Goal: Register for event/course

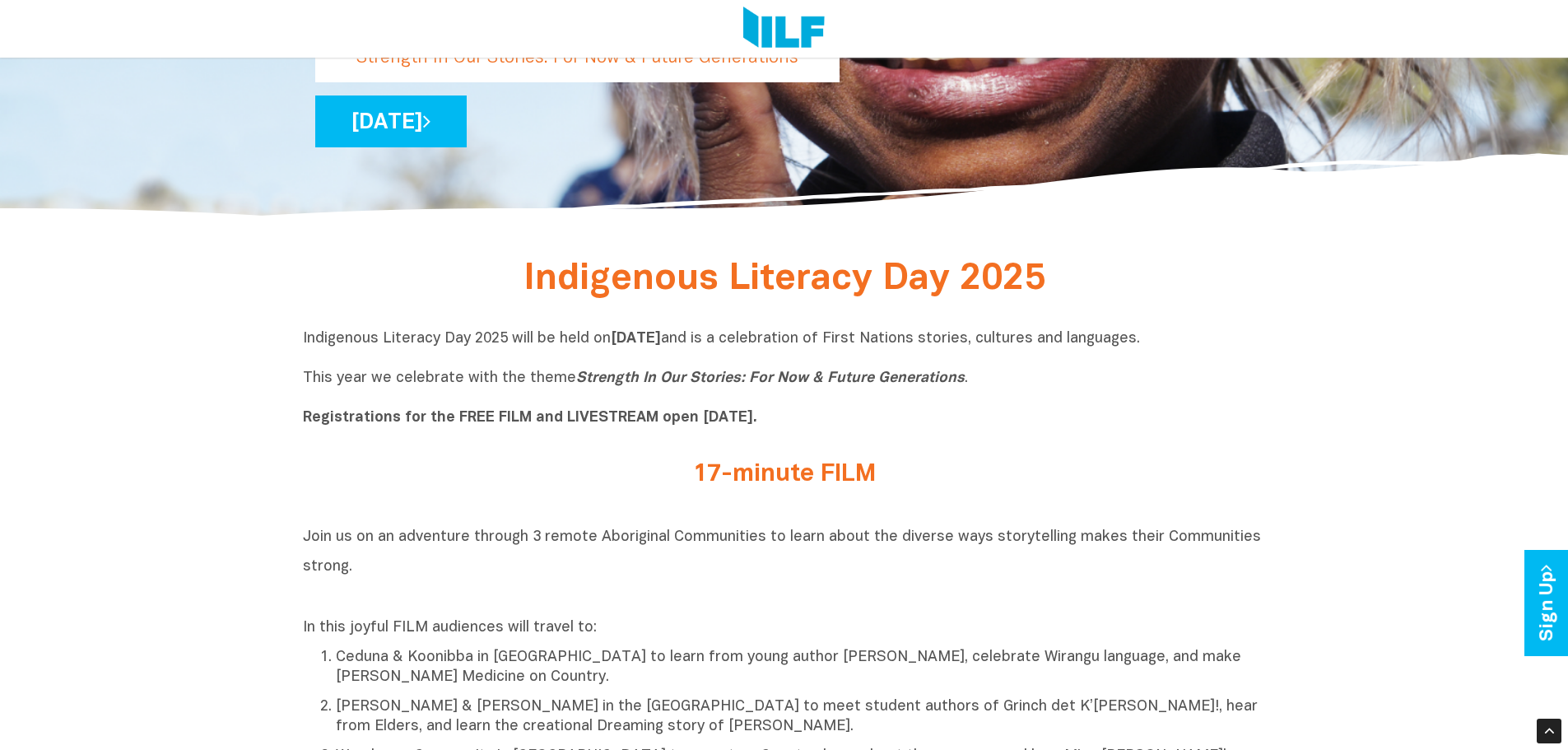
scroll to position [494, 0]
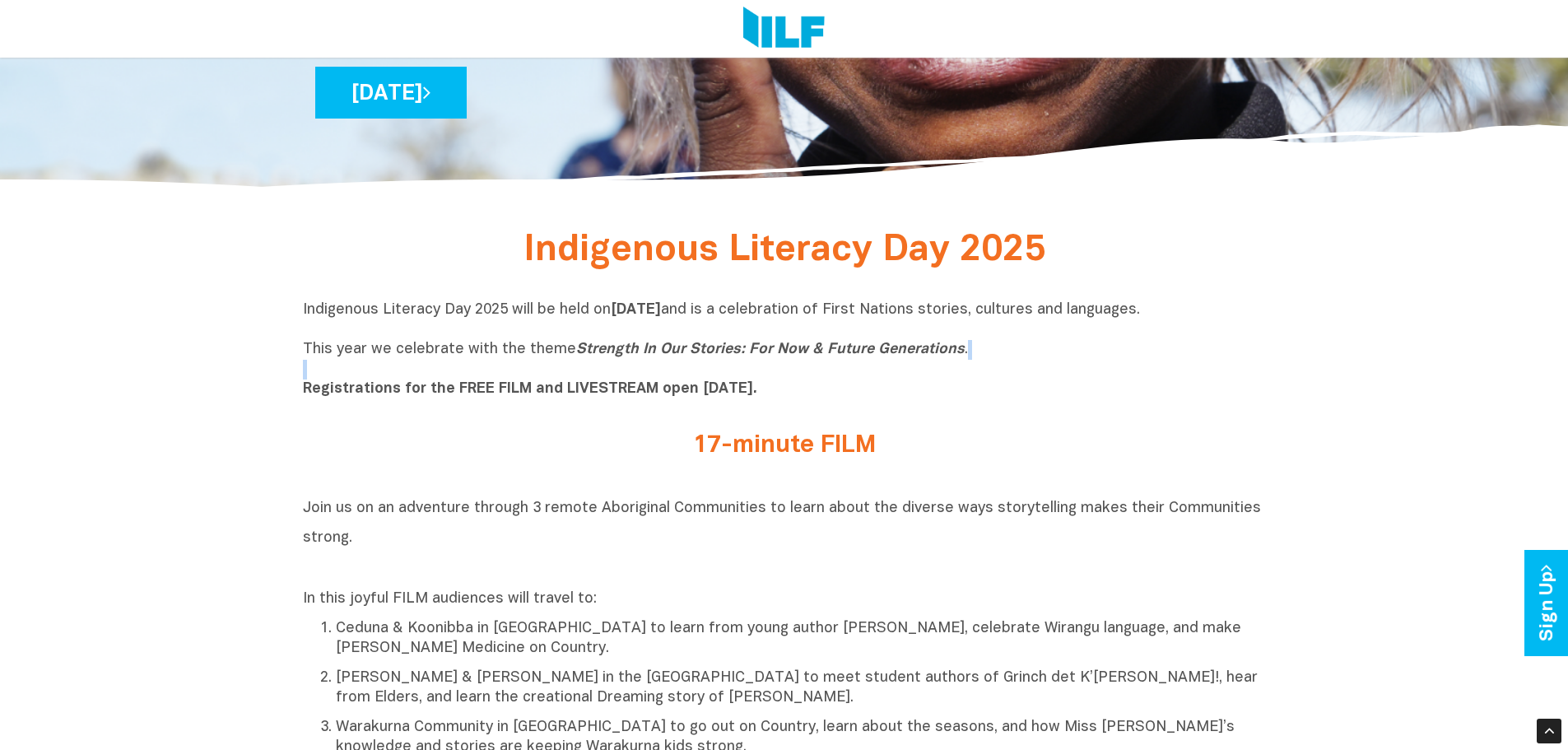
drag, startPoint x: 306, startPoint y: 394, endPoint x: 685, endPoint y: 378, distance: 379.3
click at [685, 378] on p "Indigenous Literacy Day 2025 will be held [DATE][DATE] and is a celebration of …" at bounding box center [785, 350] width 963 height 99
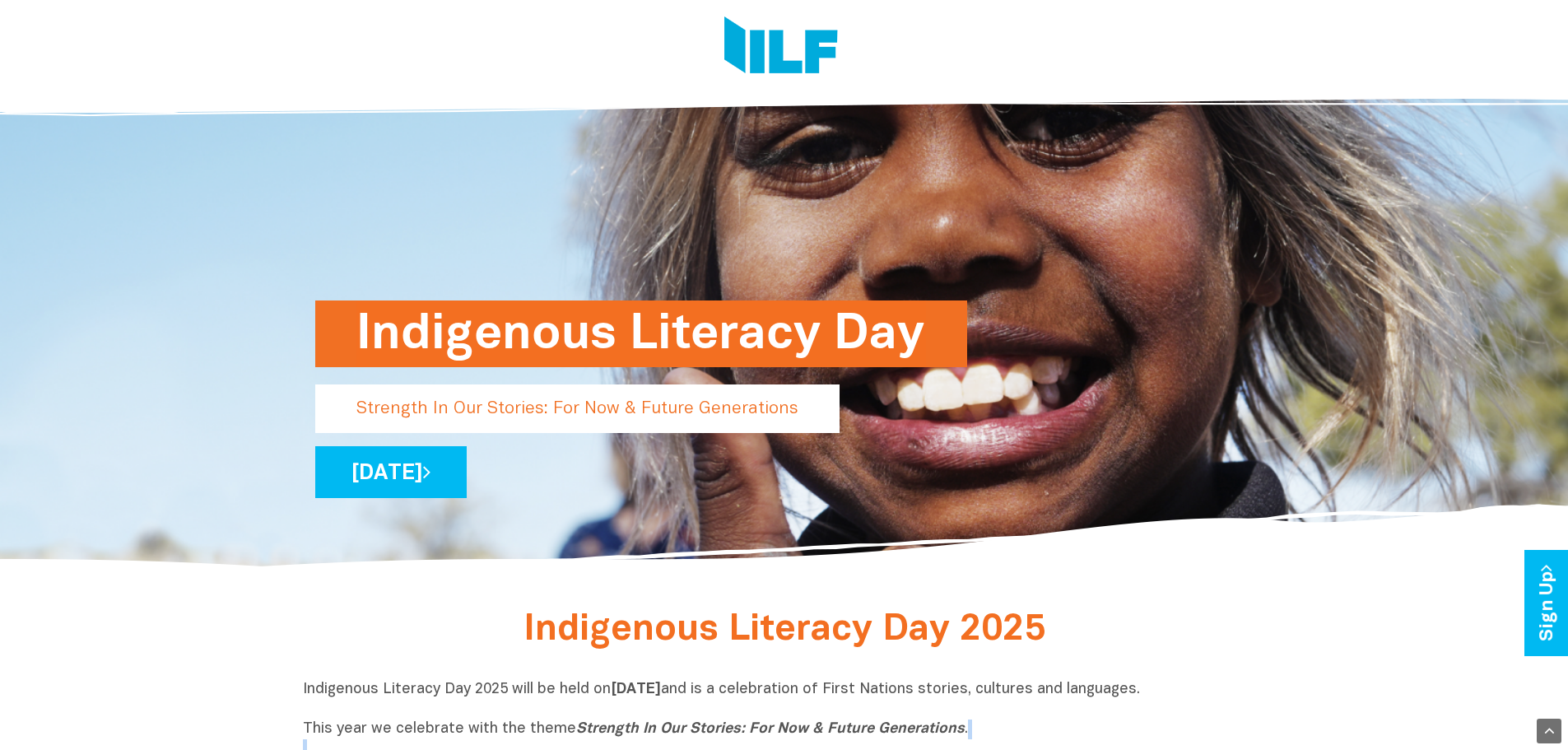
scroll to position [0, 0]
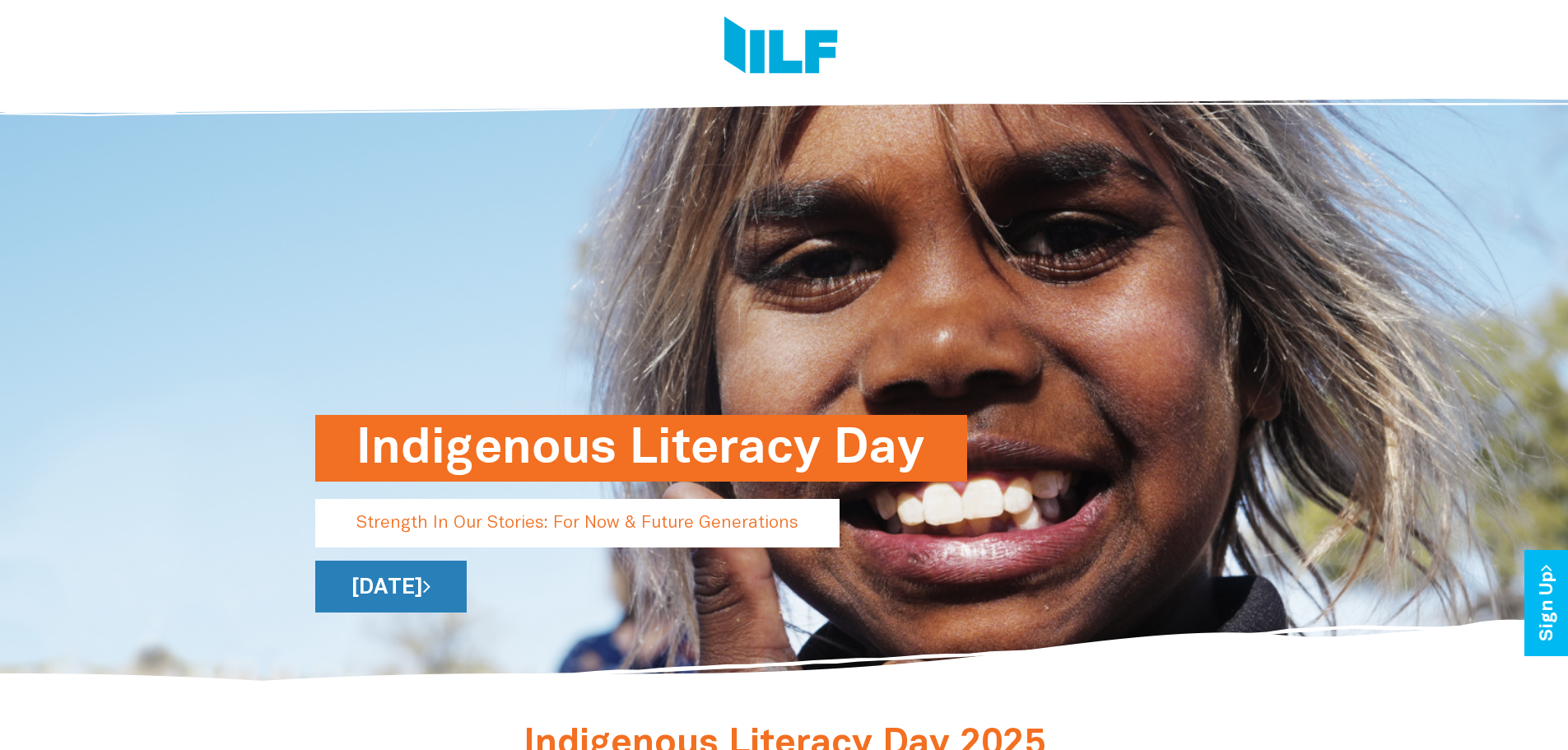
click at [454, 584] on link "[DATE]" at bounding box center [391, 586] width 152 height 52
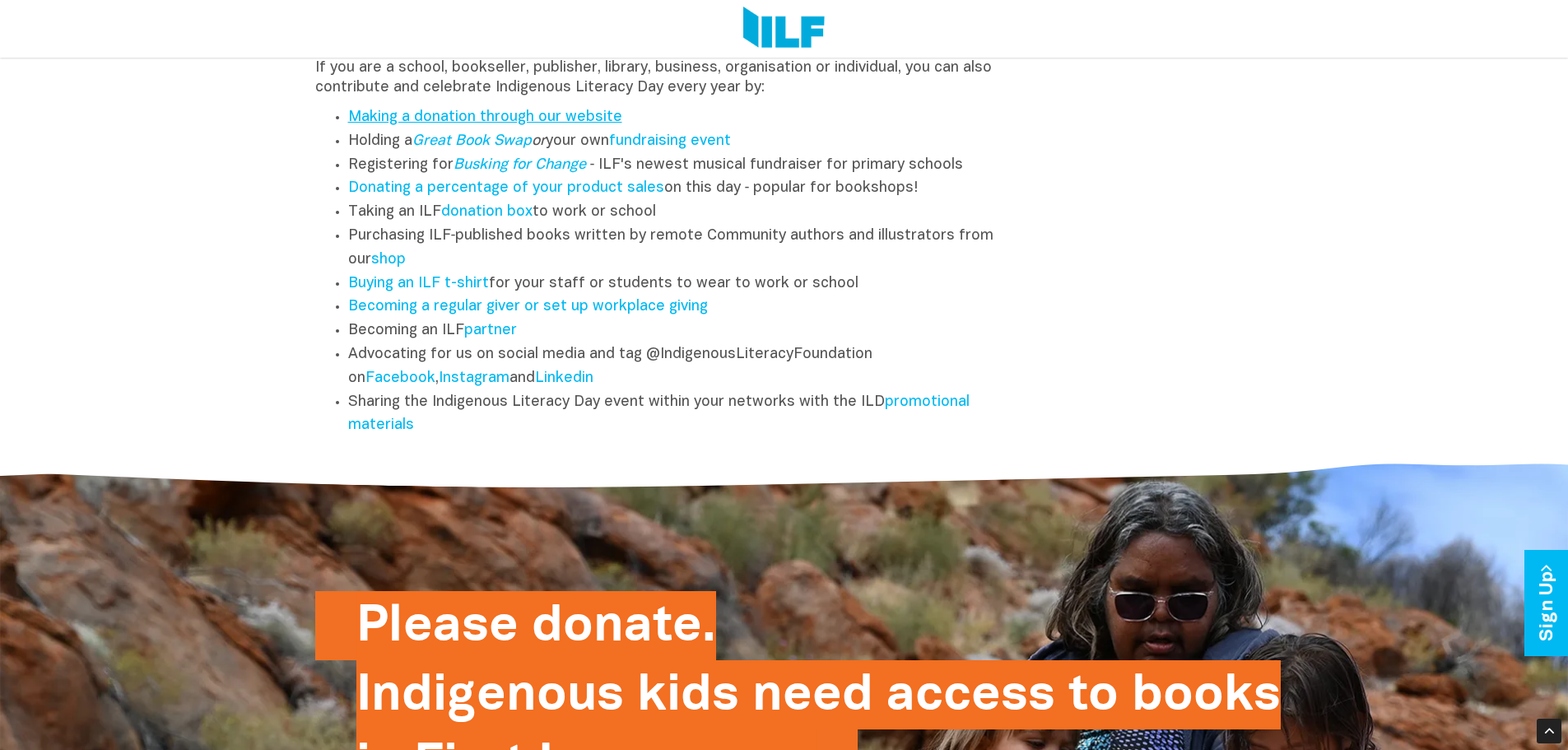
scroll to position [2304, 0]
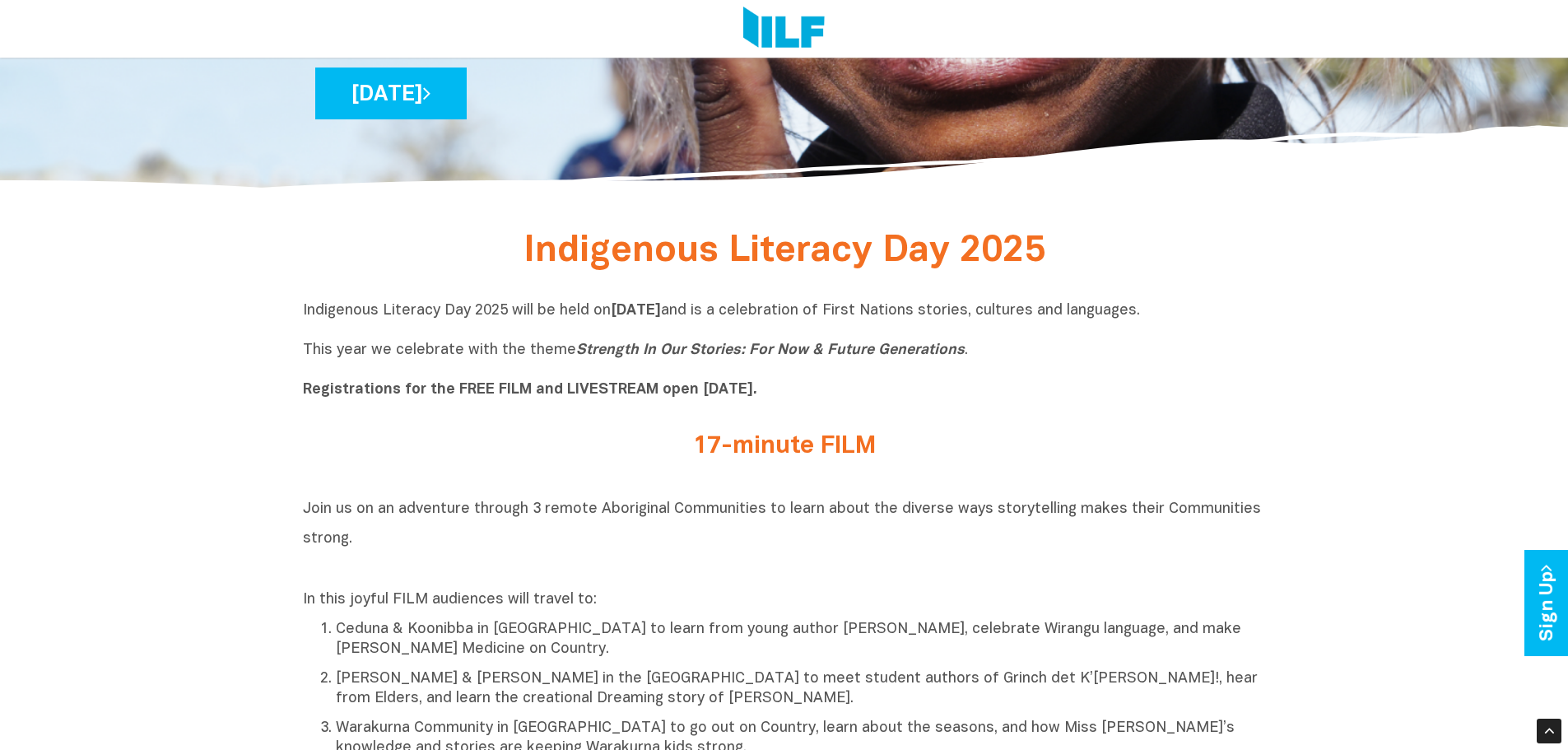
scroll to position [494, 0]
drag, startPoint x: 491, startPoint y: 386, endPoint x: 734, endPoint y: 383, distance: 243.0
click at [734, 383] on b "Registrations for the FREE FILM and LIVESTREAM open [DATE]." at bounding box center [530, 389] width 454 height 14
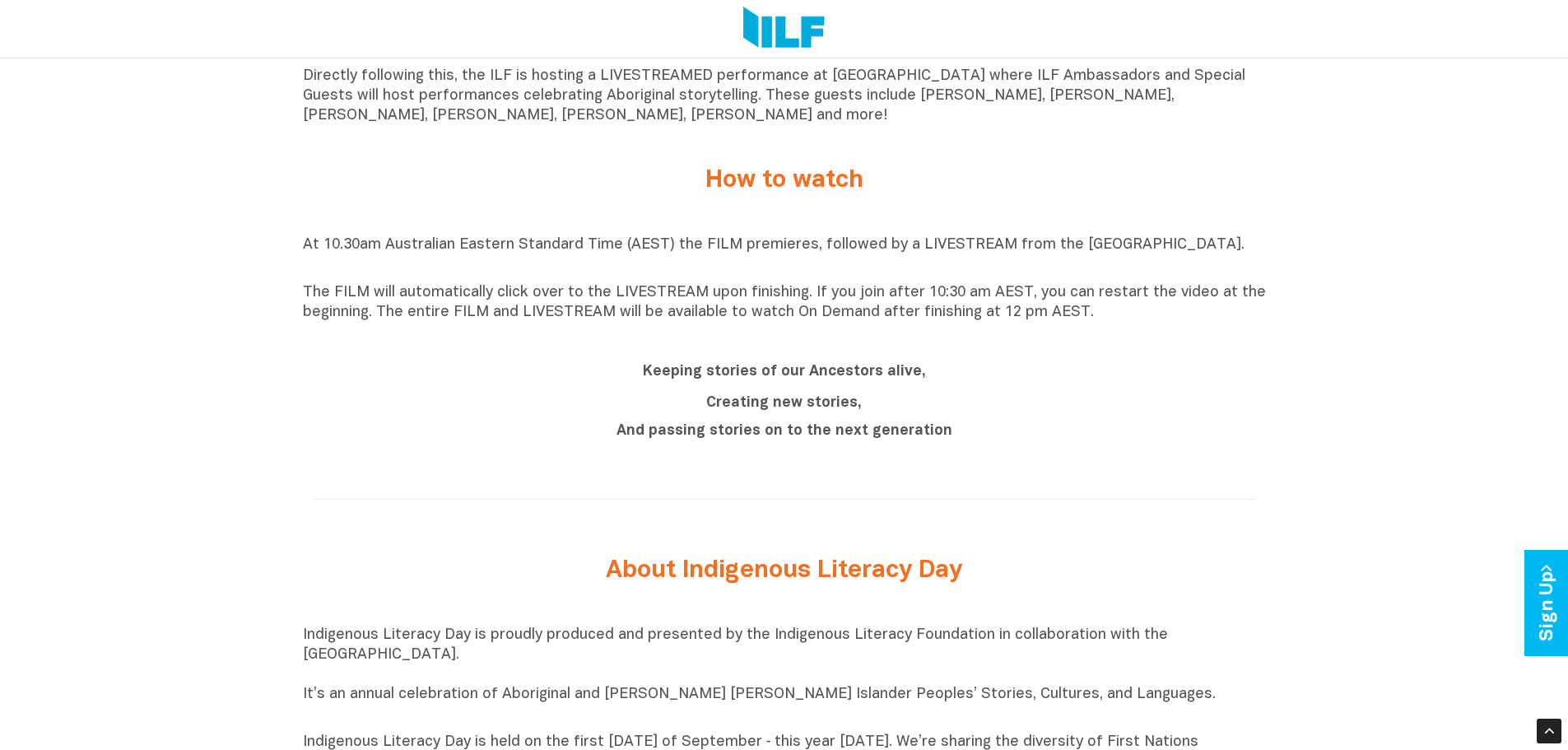
scroll to position [1481, 0]
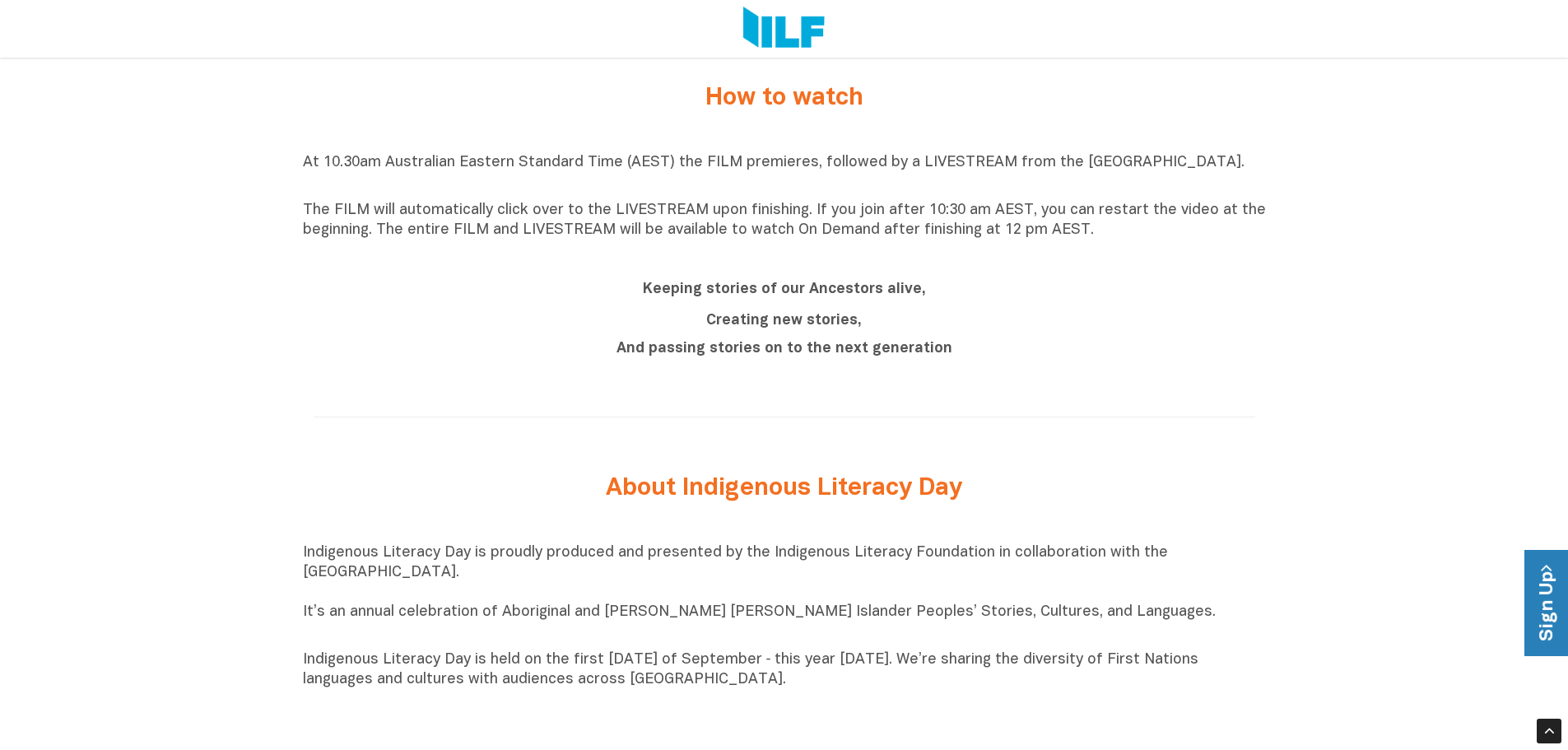
click at [1550, 579] on link "Sign Up" at bounding box center [1548, 603] width 47 height 107
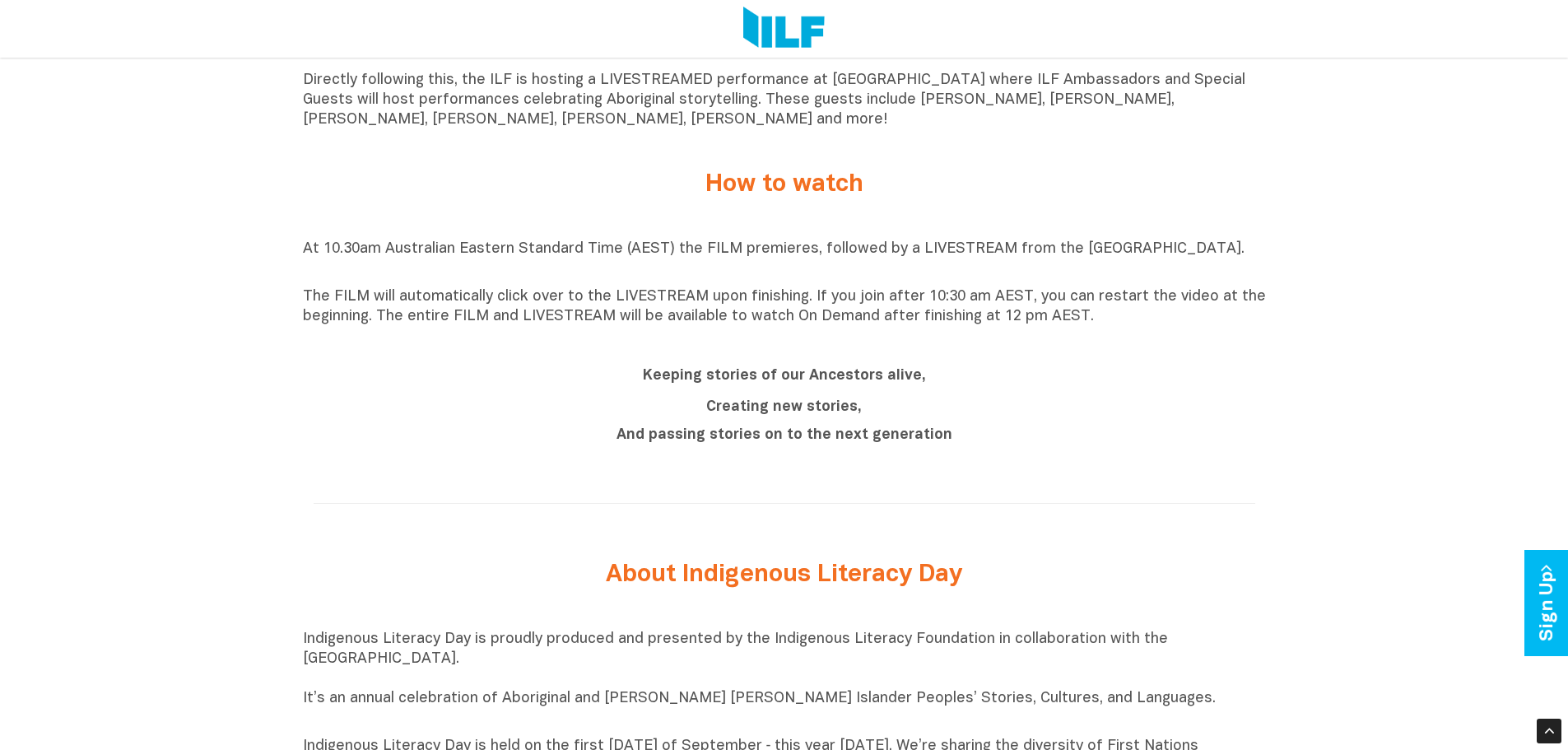
scroll to position [1171, 0]
